Goal: Complete application form

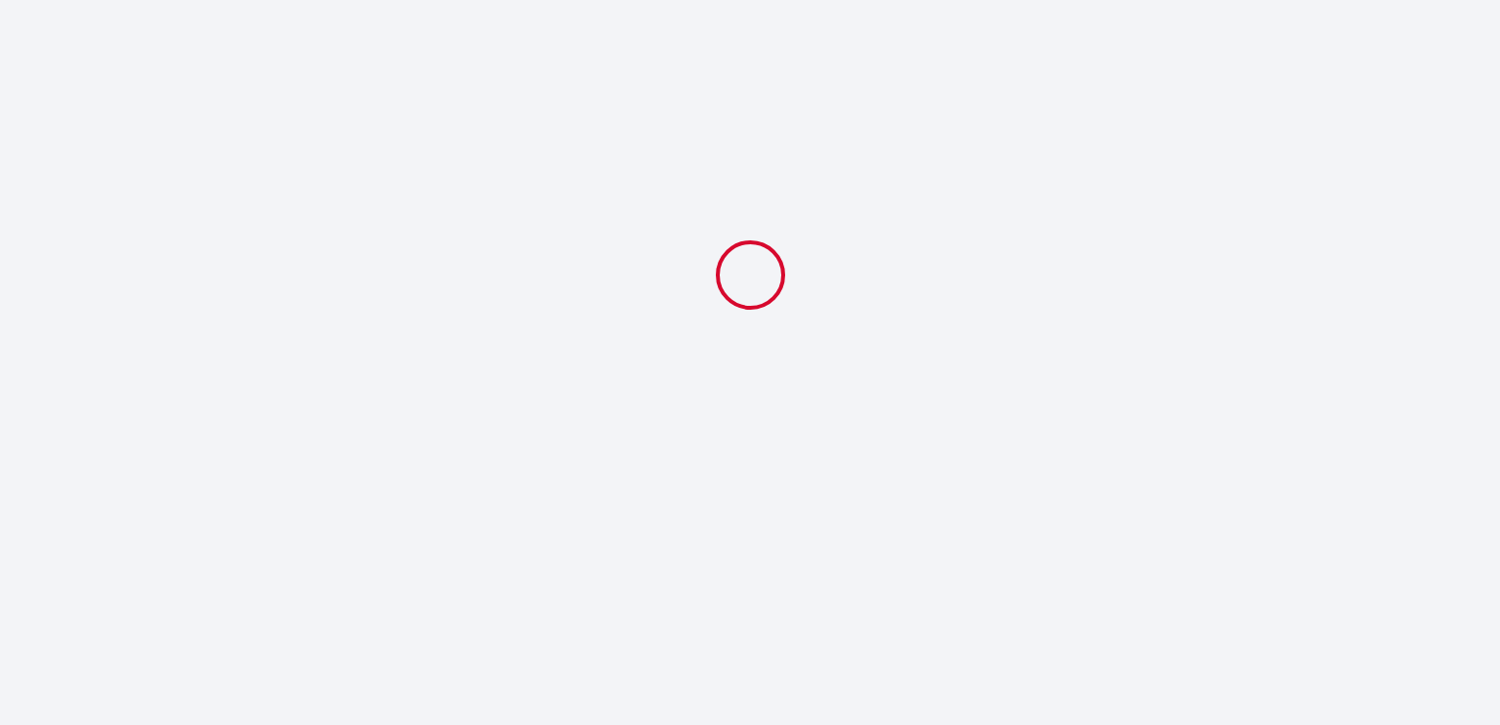
select select
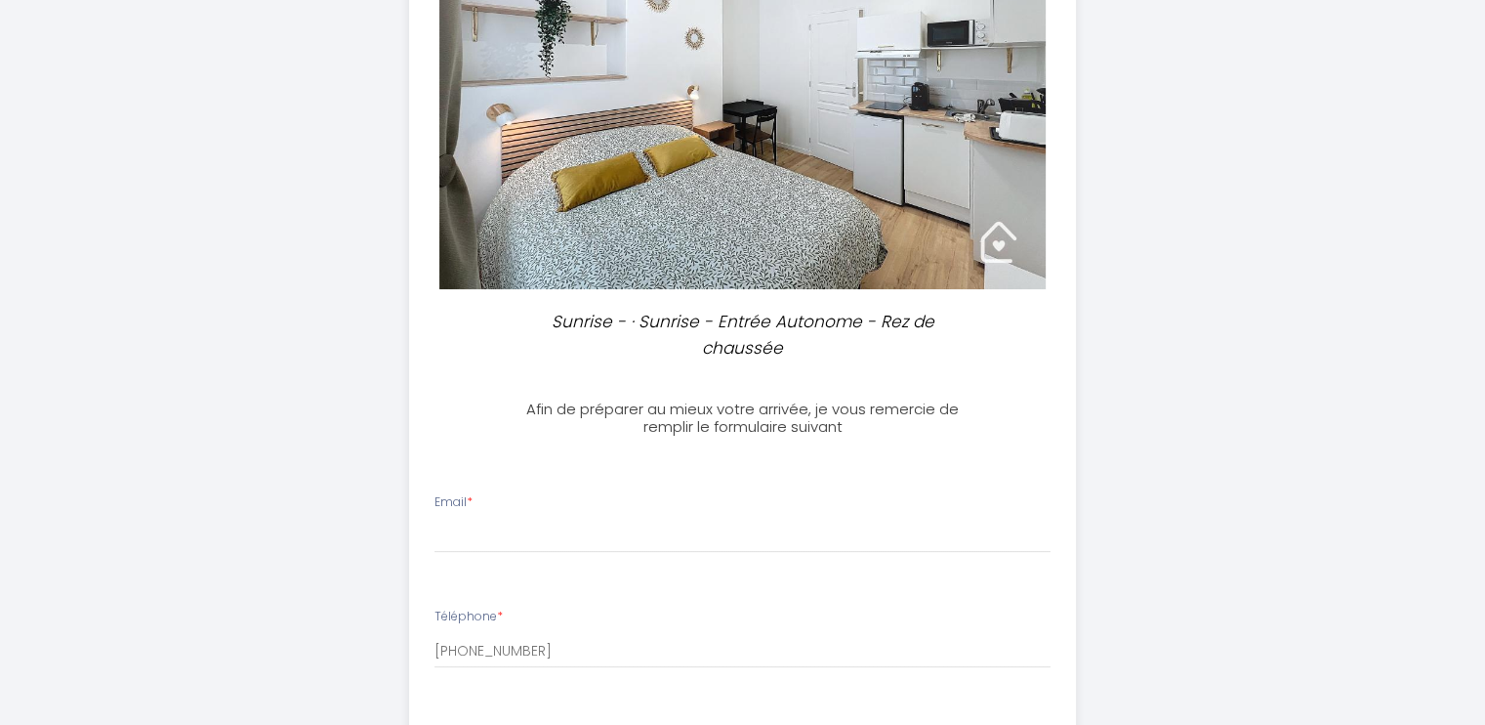
scroll to position [391, 0]
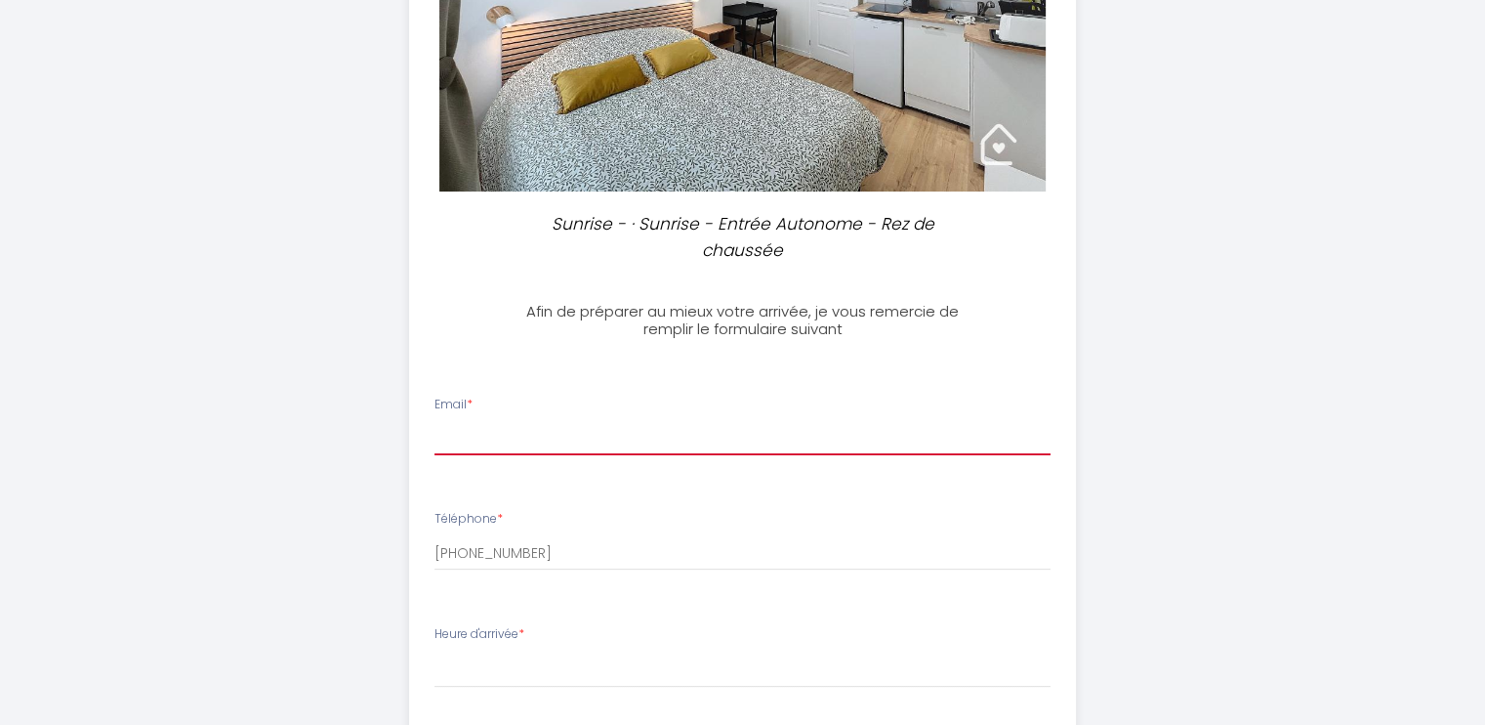
click at [622, 420] on input "Email *" at bounding box center [743, 437] width 616 height 35
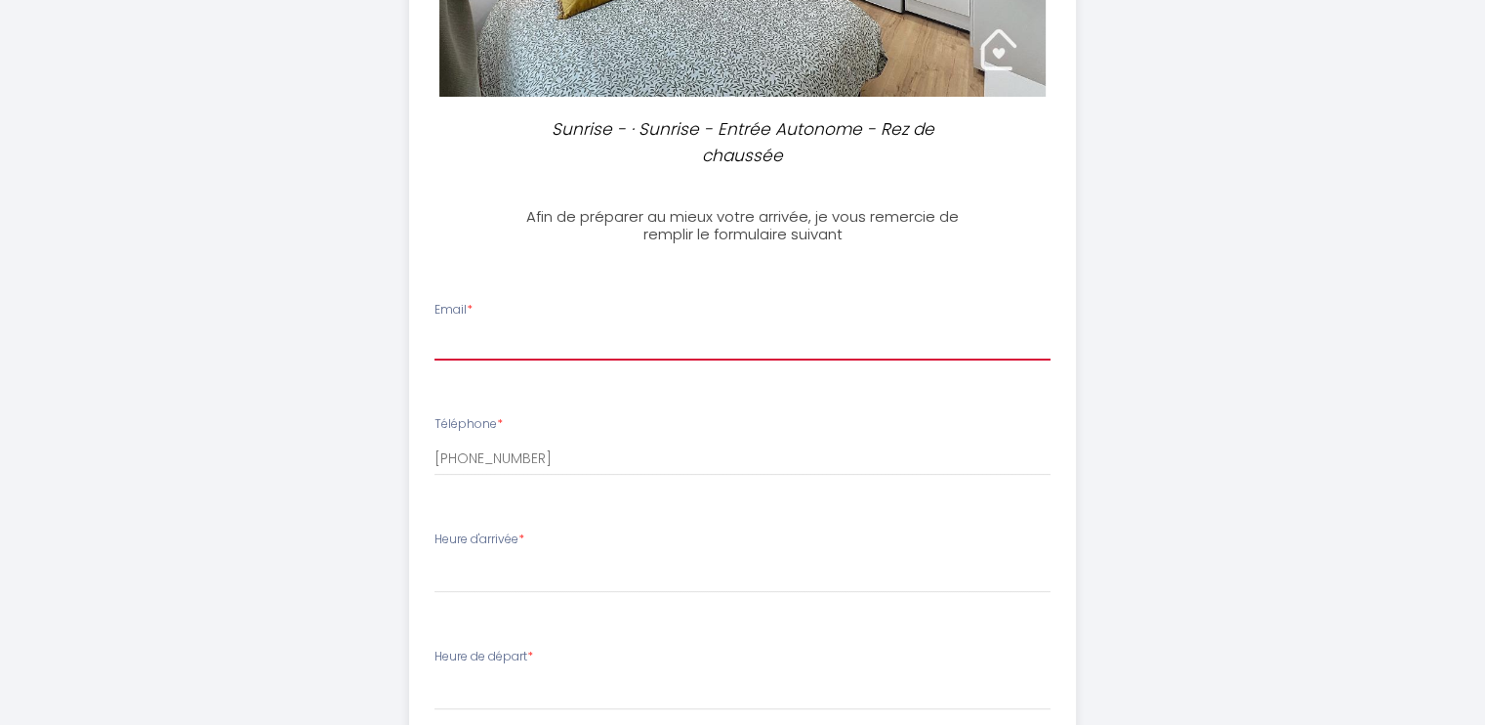
scroll to position [348, 0]
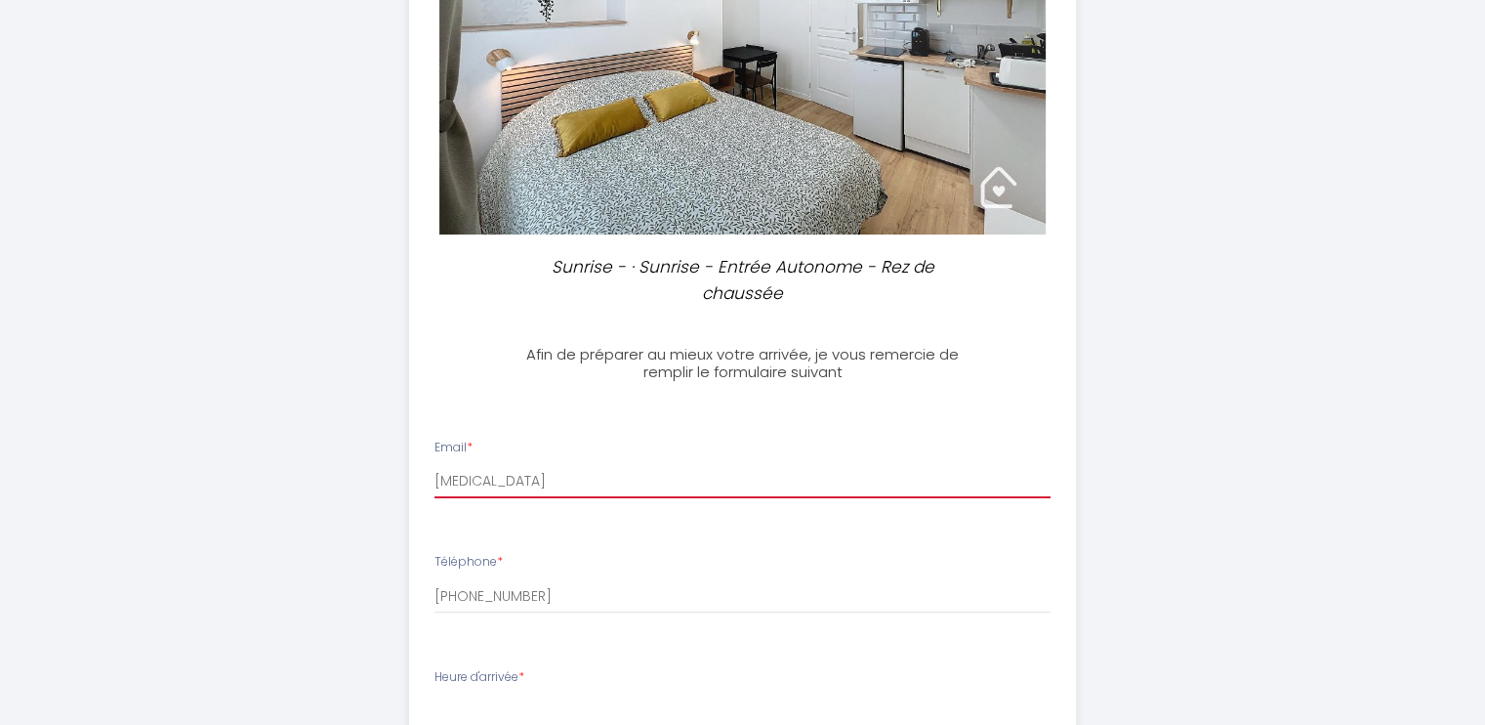
drag, startPoint x: 512, startPoint y: 489, endPoint x: 429, endPoint y: 477, distance: 84.0
click at [429, 477] on div "Email * [MEDICAL_DATA]" at bounding box center [743, 468] width 642 height 61
type input "[EMAIL_ADDRESS][DOMAIN_NAME]"
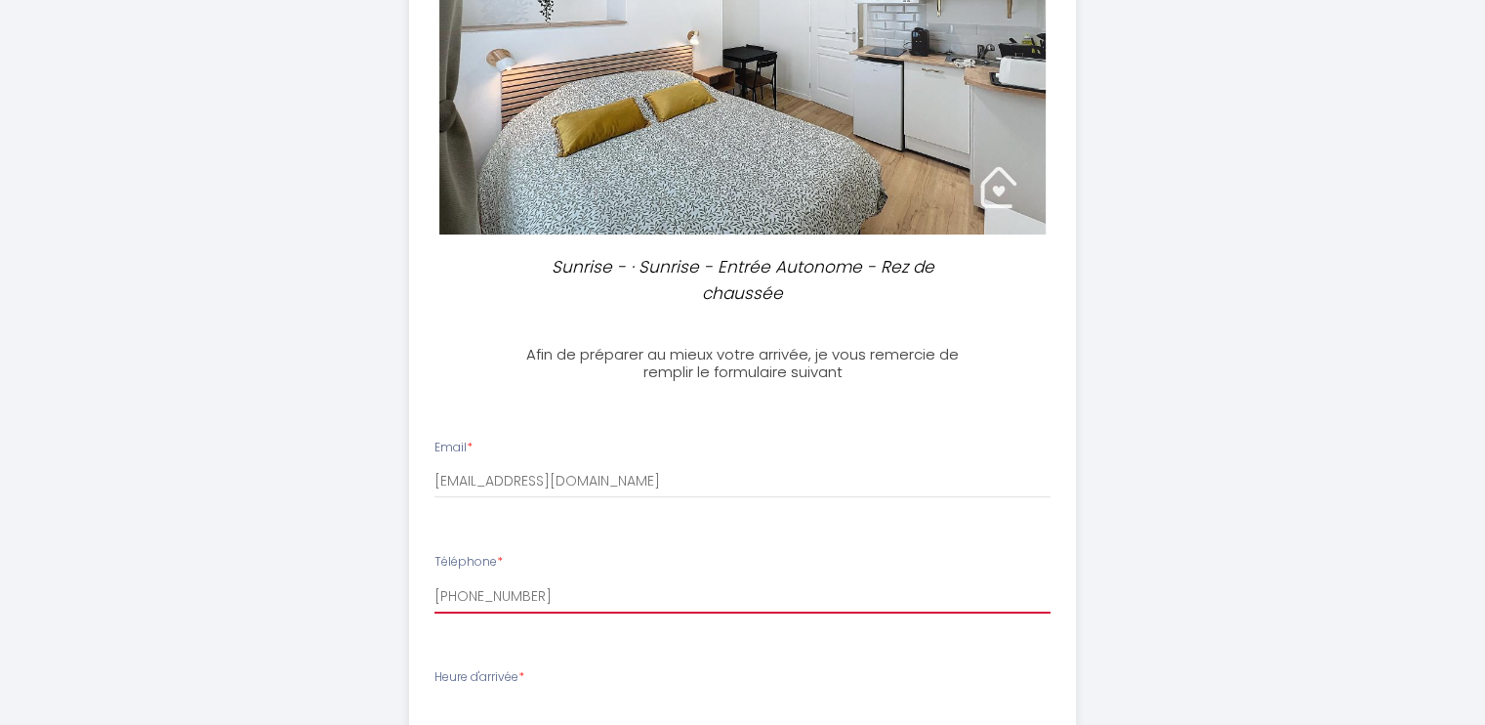
click at [562, 599] on input "[PHONE_NUMBER]" at bounding box center [743, 595] width 616 height 35
drag, startPoint x: 569, startPoint y: 594, endPoint x: 422, endPoint y: 577, distance: 148.4
click at [422, 577] on div "Téléphone * [PHONE_NUMBER]" at bounding box center [743, 583] width 642 height 61
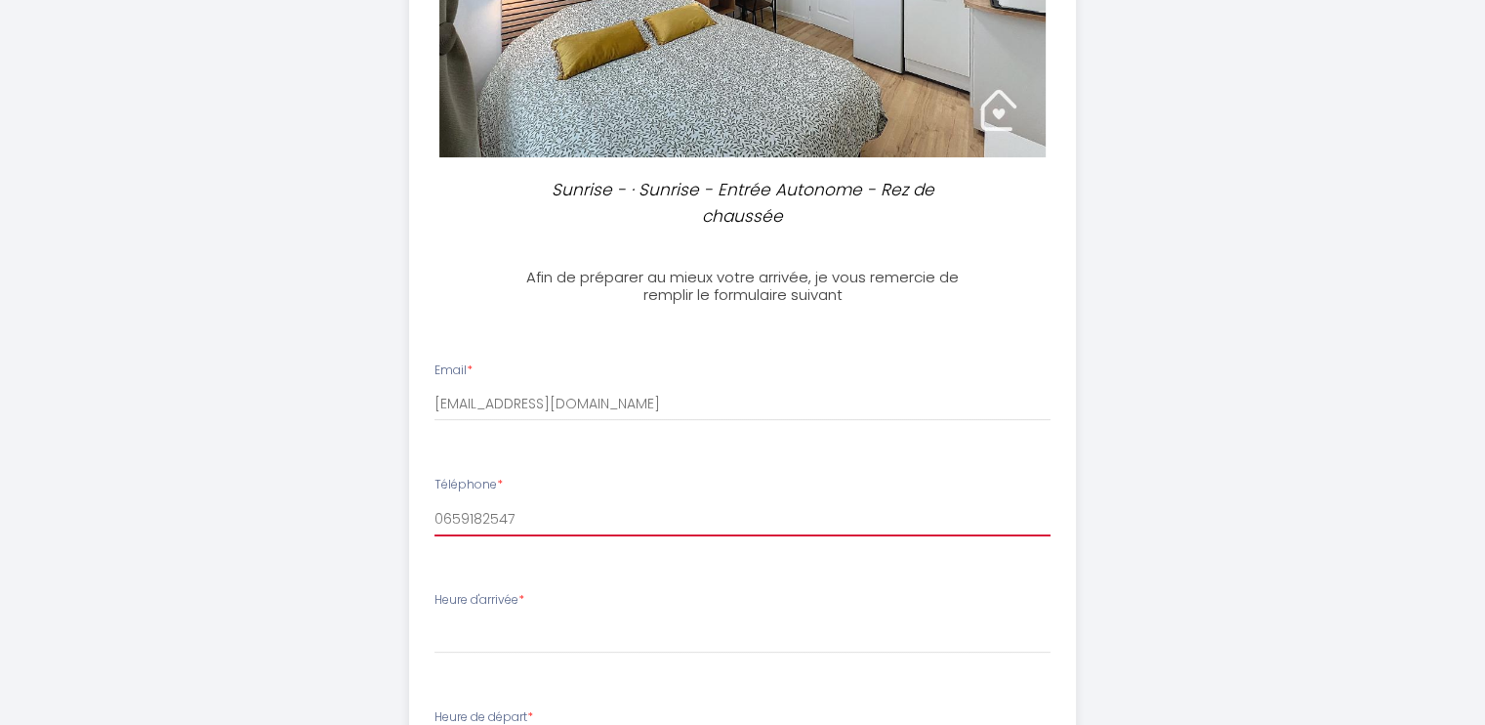
scroll to position [445, 0]
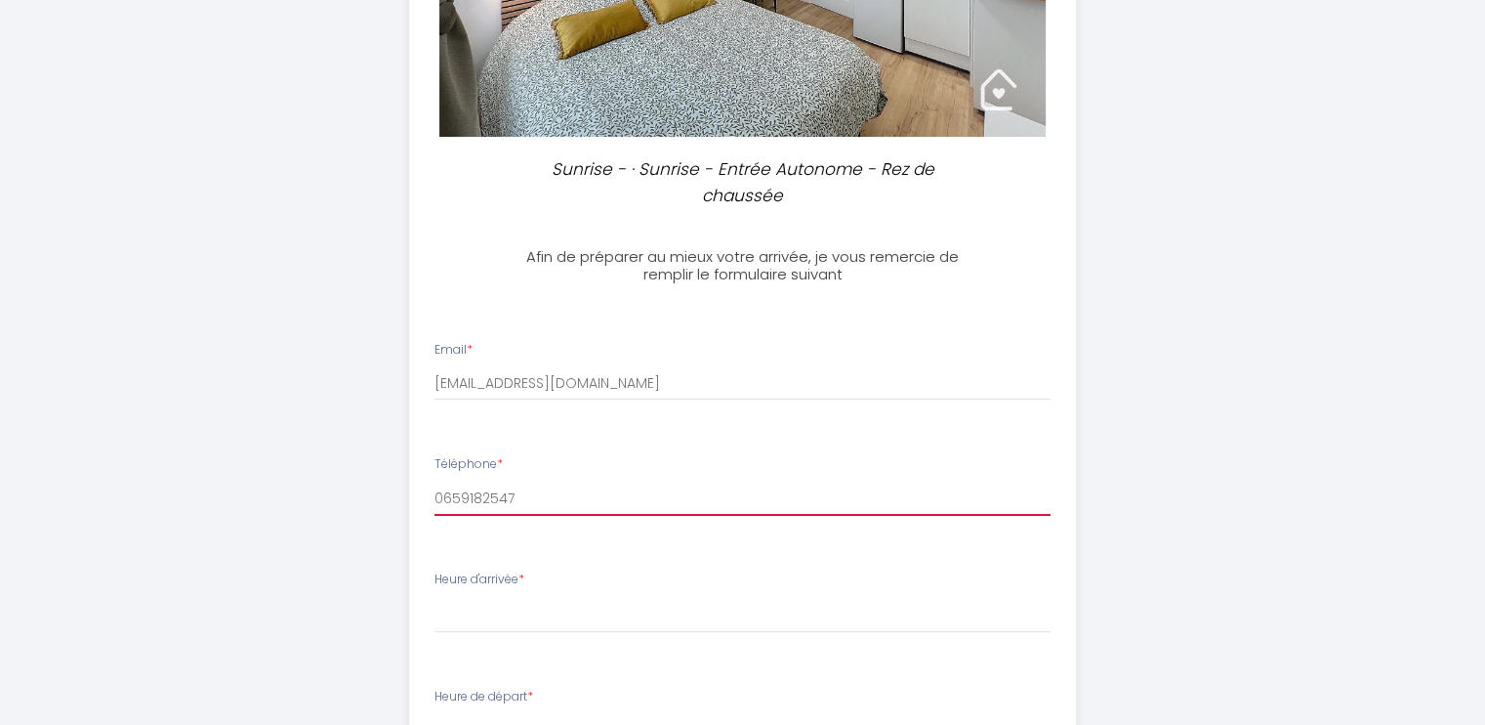
type input "0659182547"
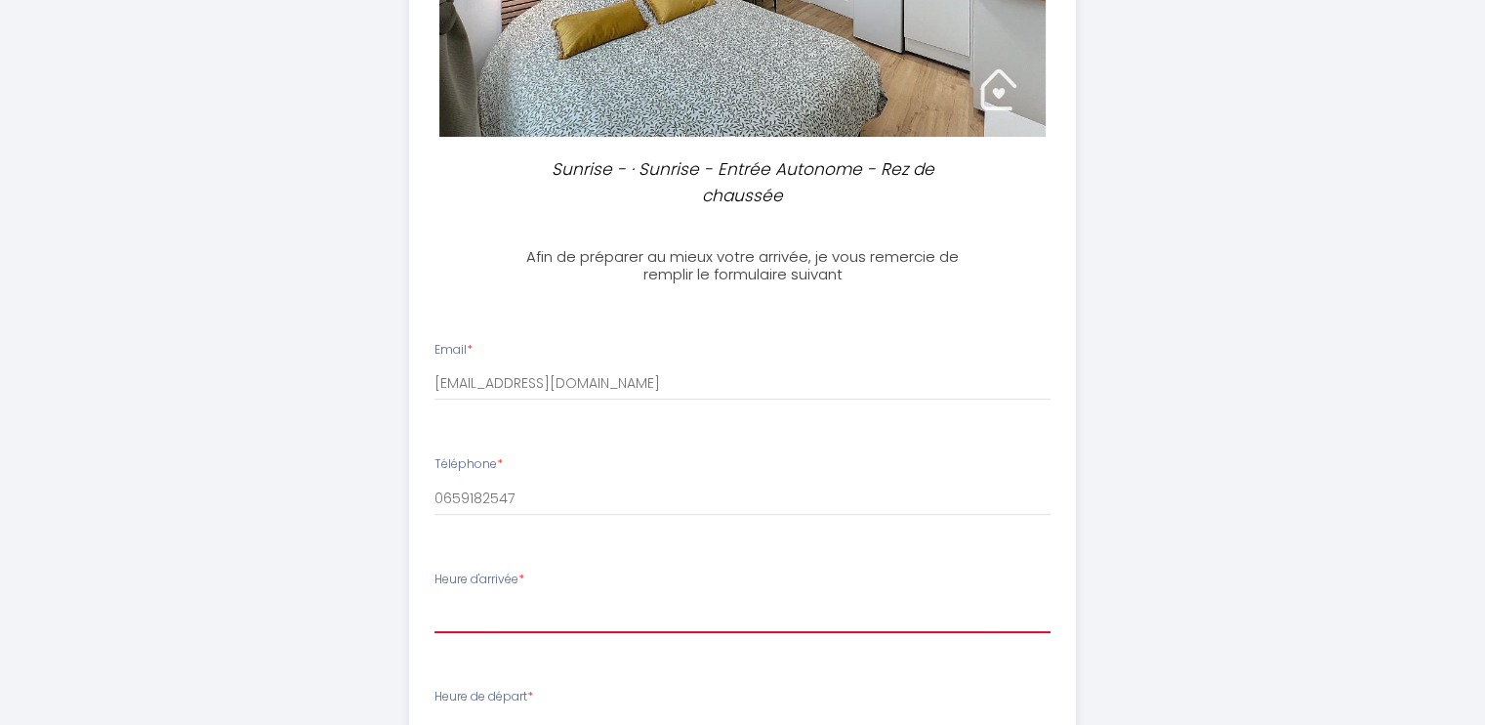
click at [484, 620] on select "17:00 17:30 18:00 18:30 19:00 19:30 20:00 20:30 21:00 21:30 22:00 22:30 23:00 2…" at bounding box center [743, 614] width 616 height 37
select select "17:00"
click at [435, 596] on select "17:00 17:30 18:00 18:30 19:00 19:30 20:00 20:30 21:00 21:30 22:00 22:30 23:00 2…" at bounding box center [743, 614] width 616 height 37
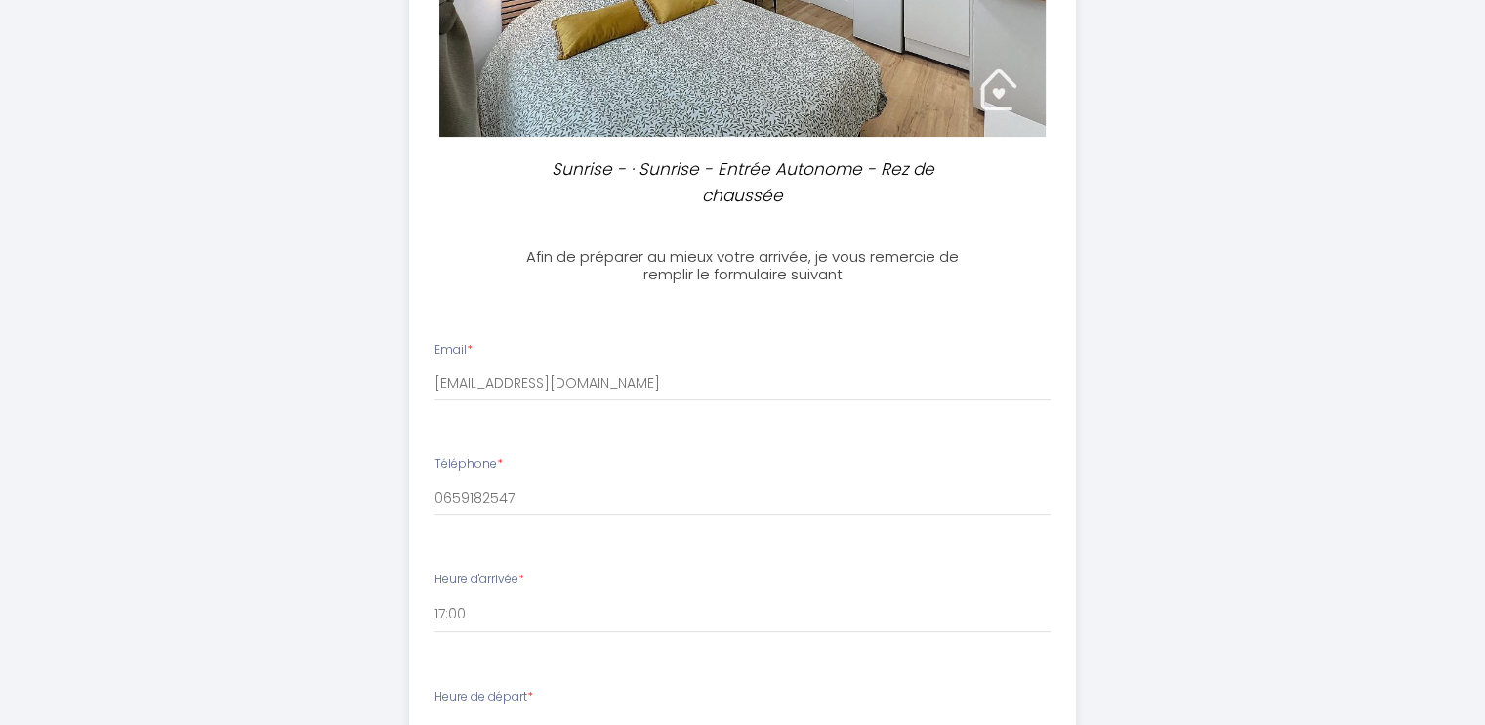
click at [561, 704] on div "Heure de départ * 00:00 00:30 01:00 01:30 02:00 02:30 03:00 03:30 04:00 04:30 0…" at bounding box center [743, 718] width 616 height 62
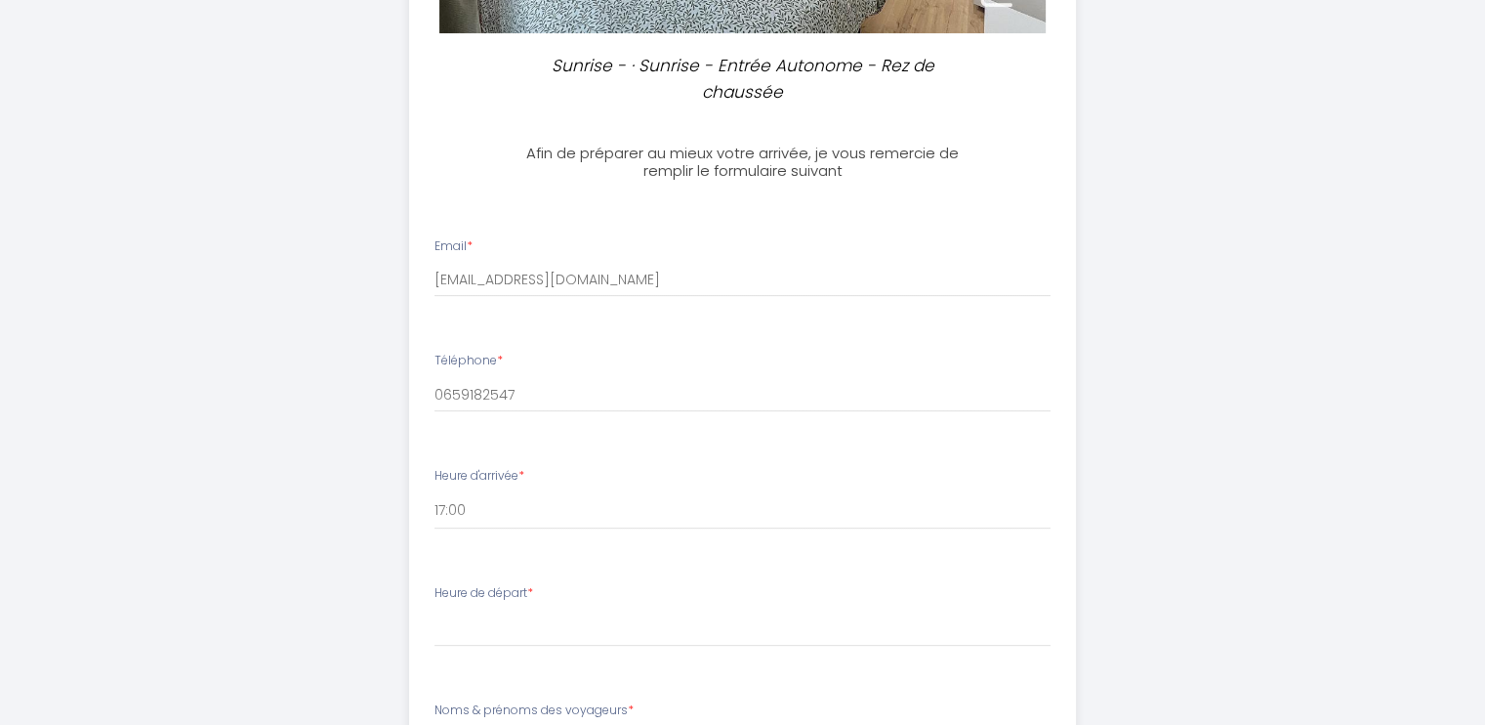
scroll to position [738, 0]
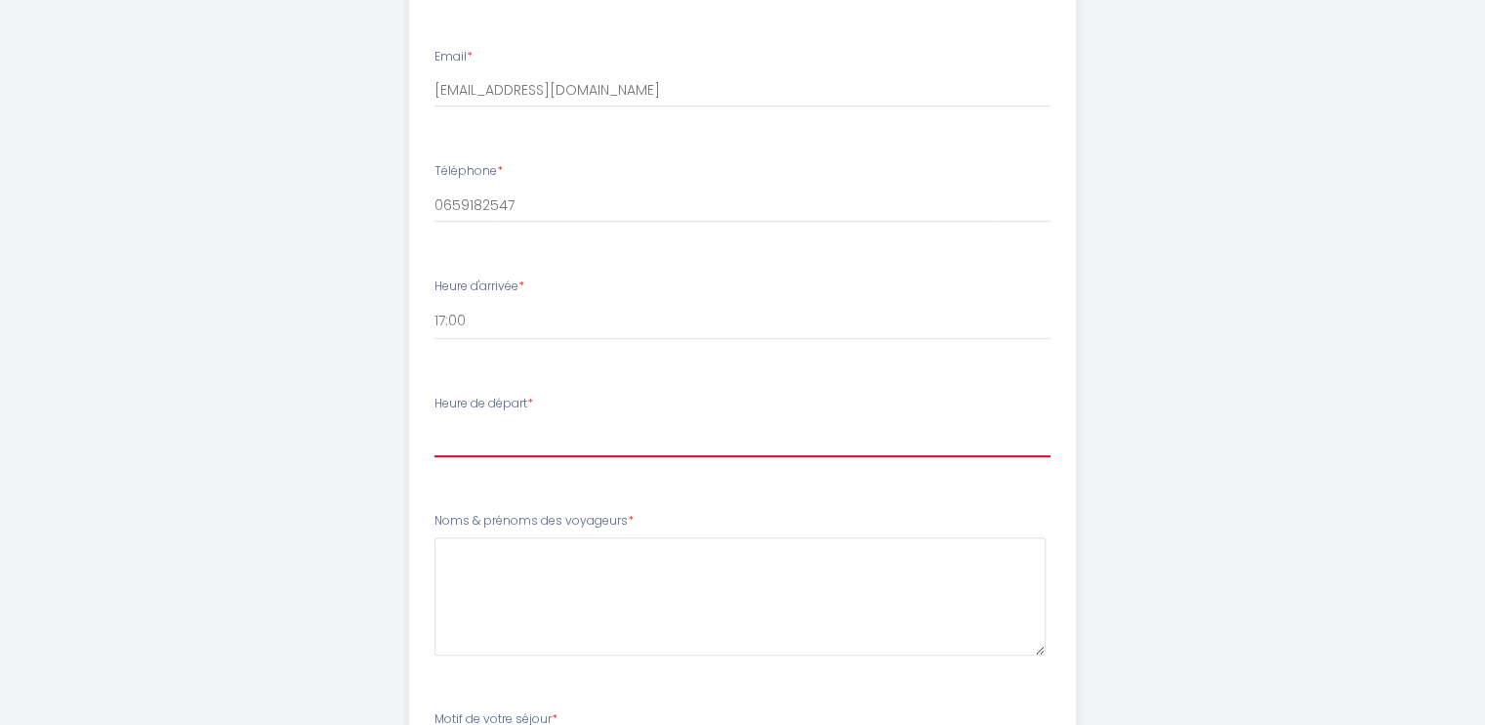
click at [467, 436] on select "00:00 00:30 01:00 01:30 02:00 02:30 03:00 03:30 04:00 04:30 05:00 05:30 06:00 0…" at bounding box center [743, 438] width 616 height 37
select select "10:30"
click at [435, 420] on select "00:00 00:30 01:00 01:30 02:00 02:30 03:00 03:30 04:00 04:30 05:00 05:30 06:00 0…" at bounding box center [743, 438] width 616 height 37
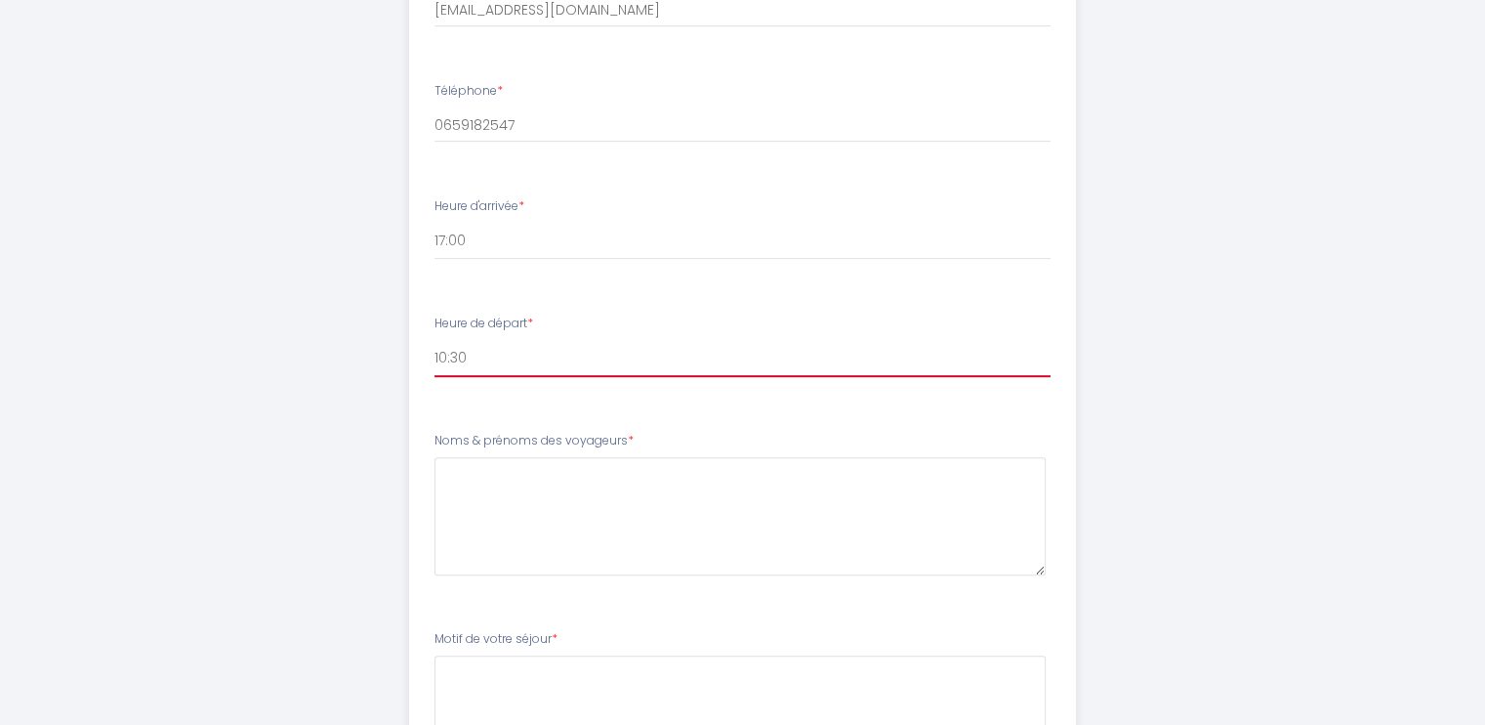
scroll to position [934, 0]
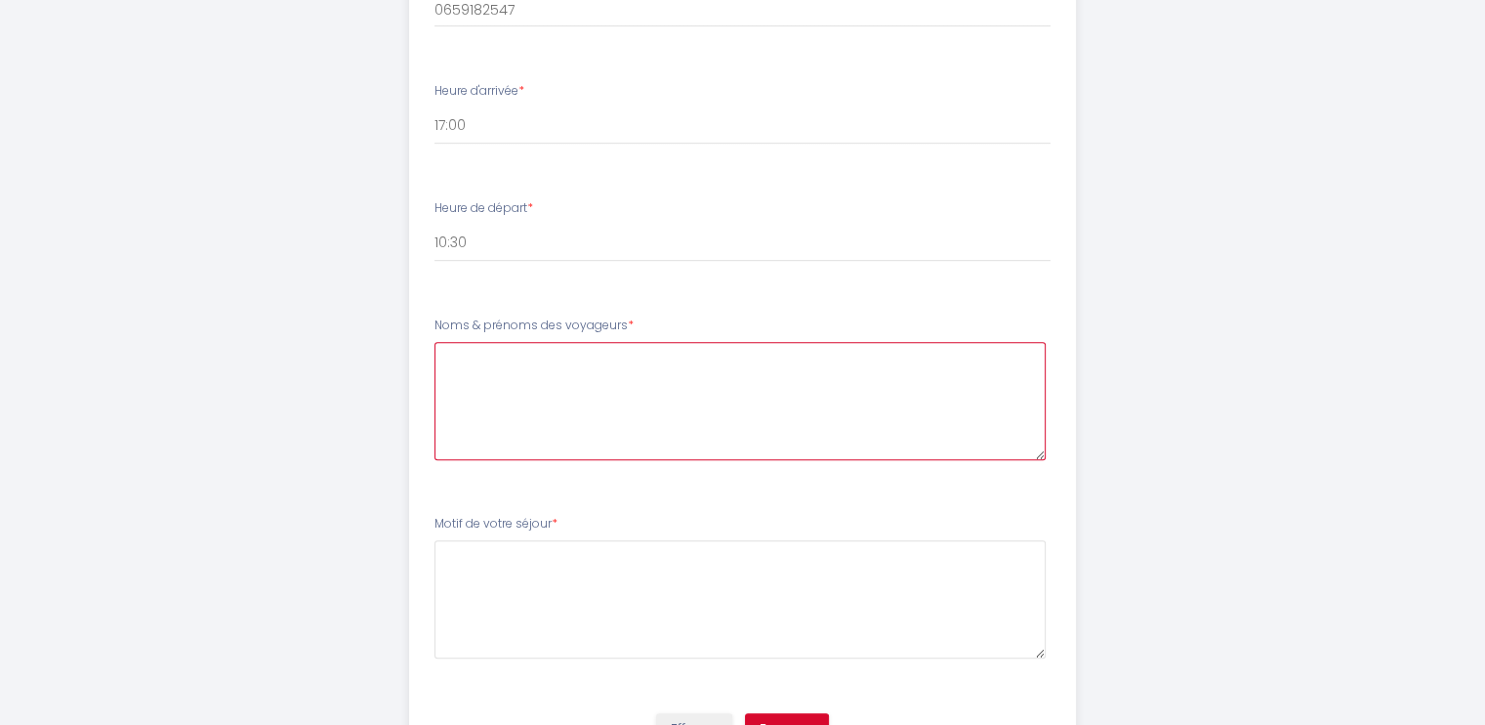
click at [546, 372] on voyageurs4 at bounding box center [740, 401] width 611 height 118
type voyageurs4 "[PERSON_NAME]"
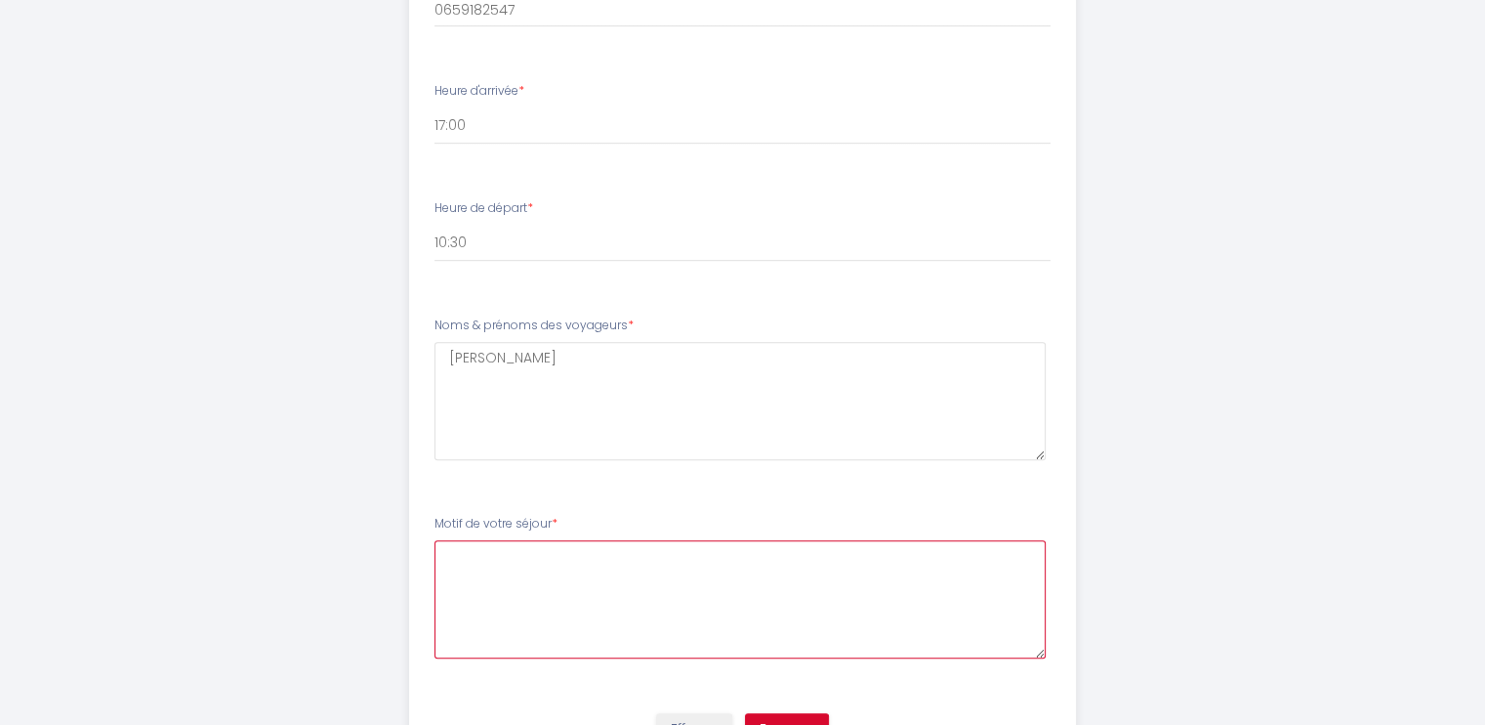
click at [526, 558] on séjour5 at bounding box center [740, 599] width 611 height 118
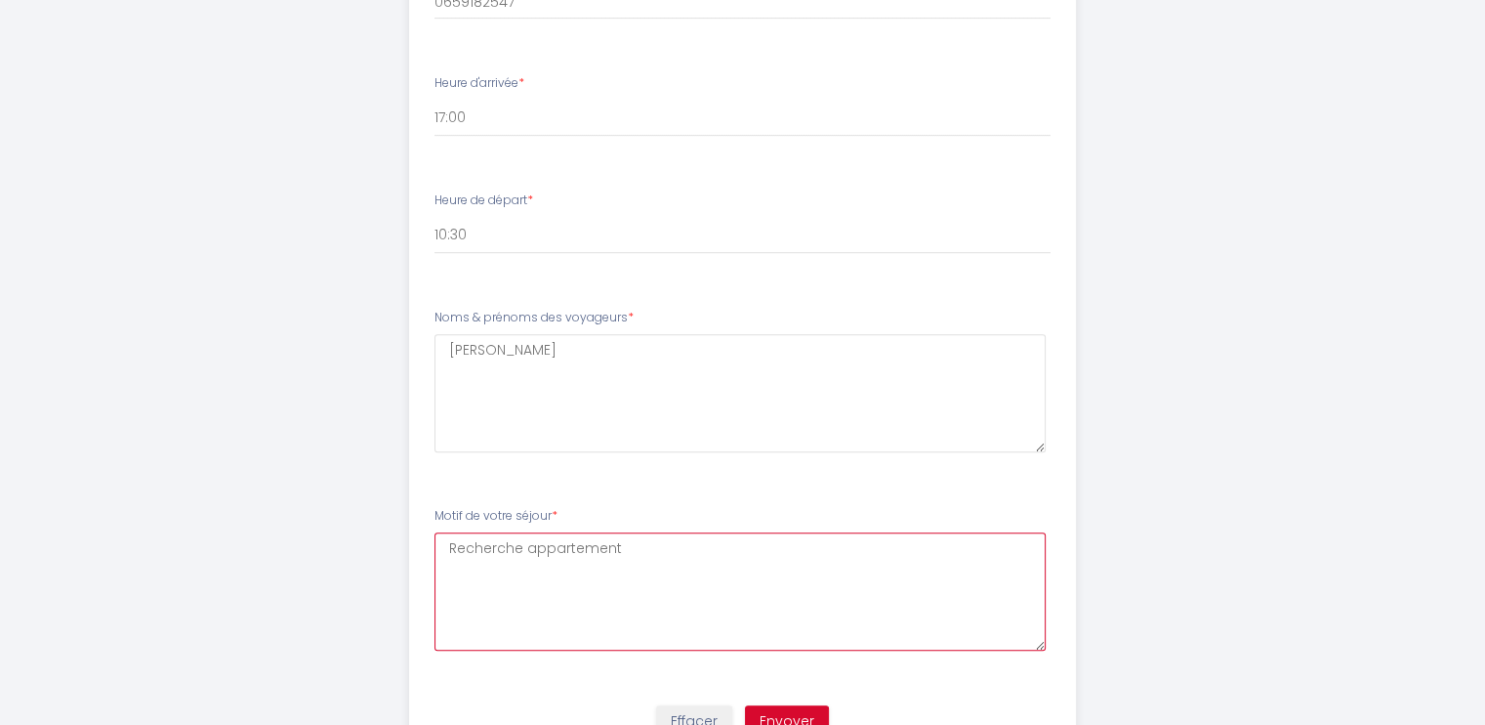
scroll to position [1031, 0]
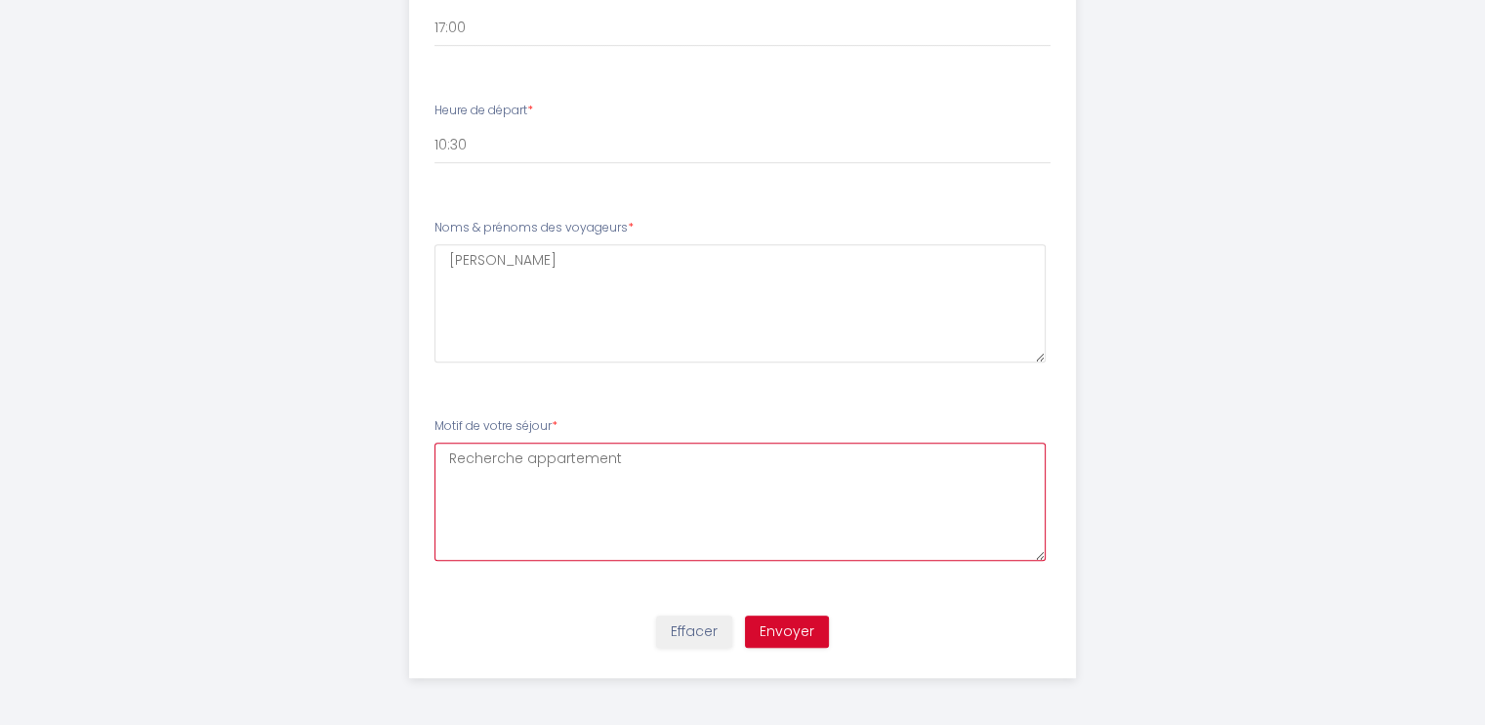
type séjour5 "Recherche appartement"
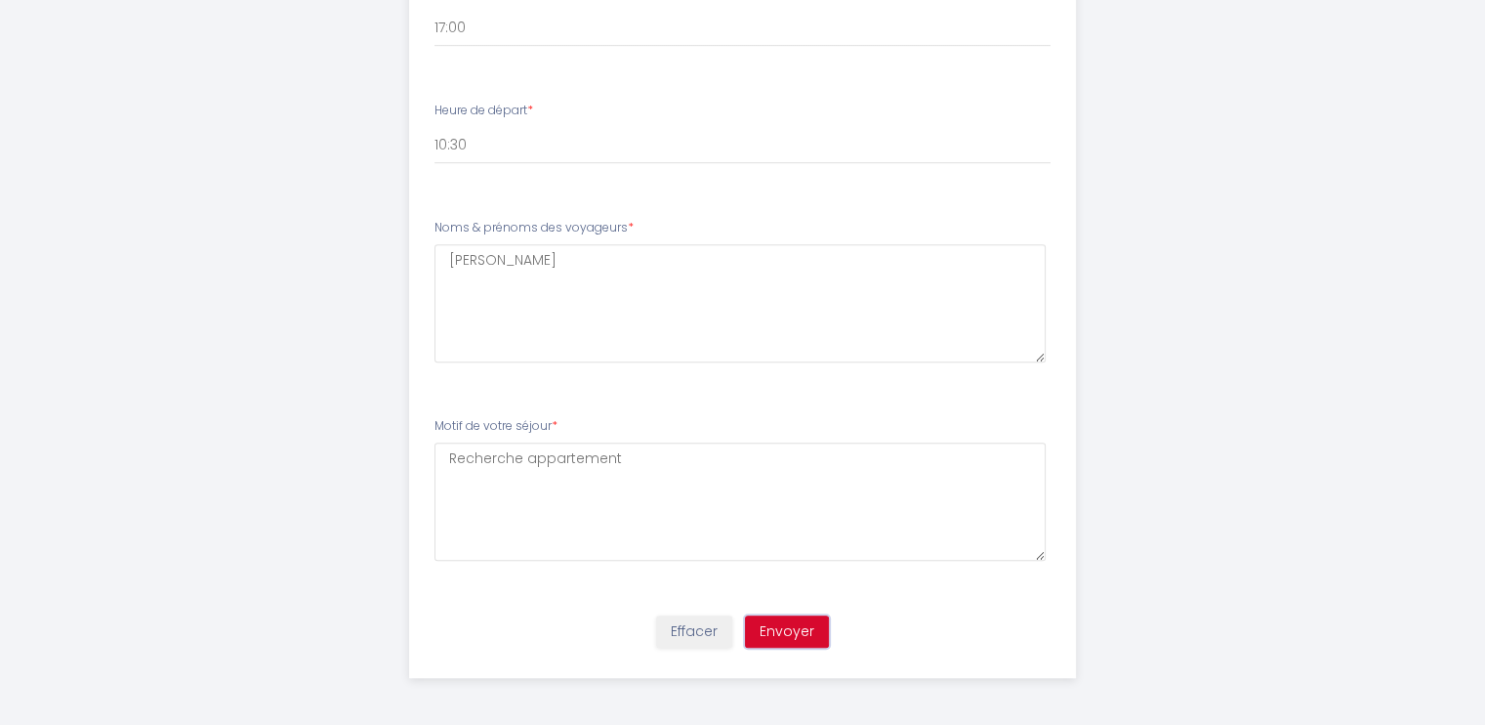
click at [777, 627] on button "Envoyer" at bounding box center [787, 631] width 84 height 33
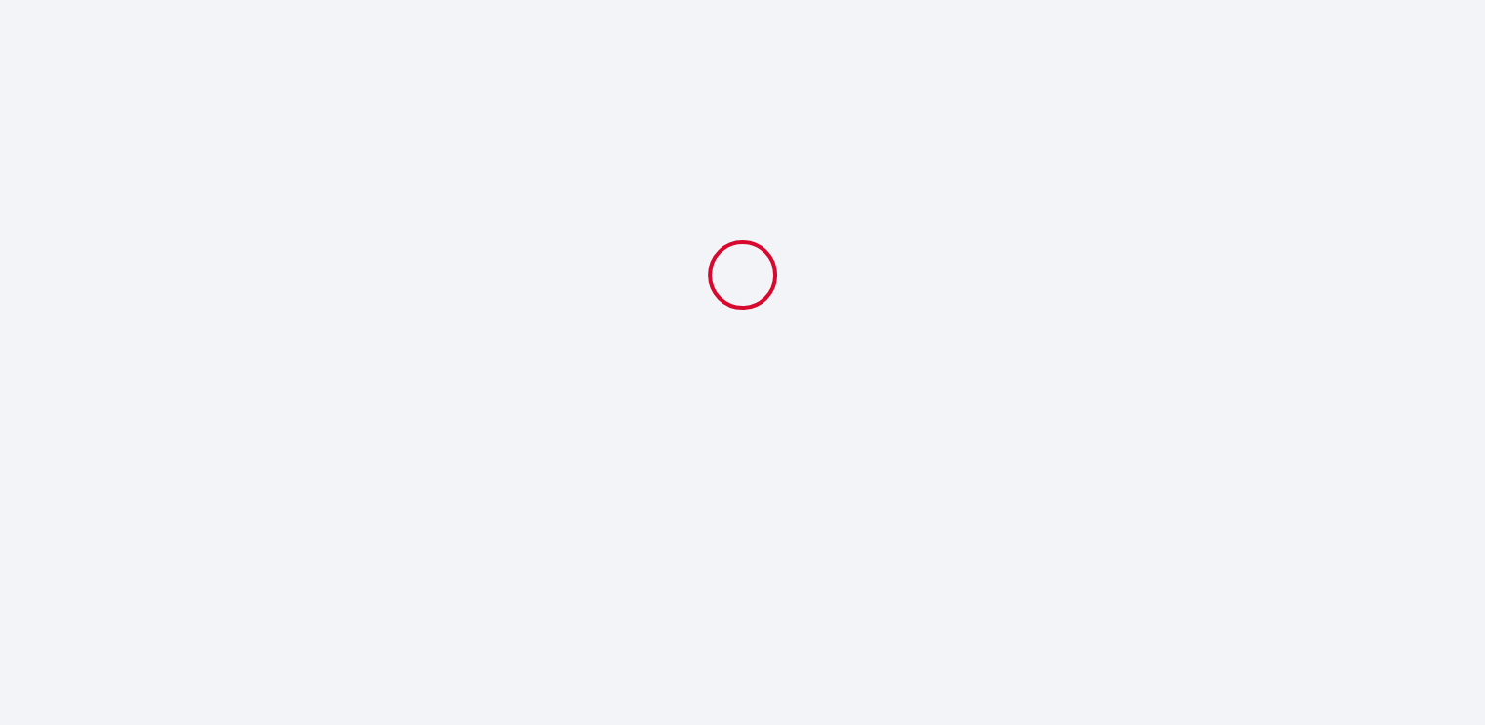
select select "10:30"
